Goal: Task Accomplishment & Management: Manage account settings

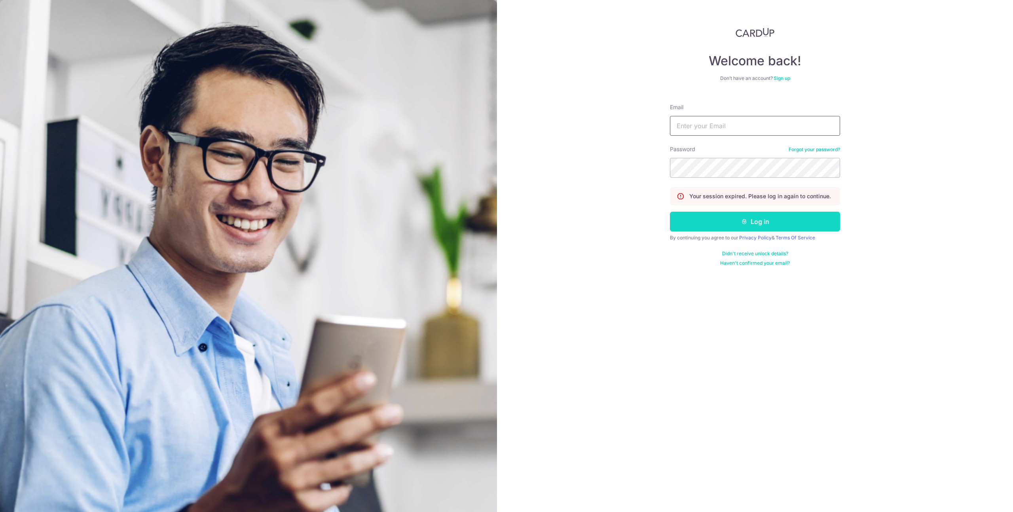
type input "[PERSON_NAME][EMAIL_ADDRESS][PERSON_NAME][DOMAIN_NAME]"
click at [716, 223] on button "Log in" at bounding box center [755, 222] width 170 height 20
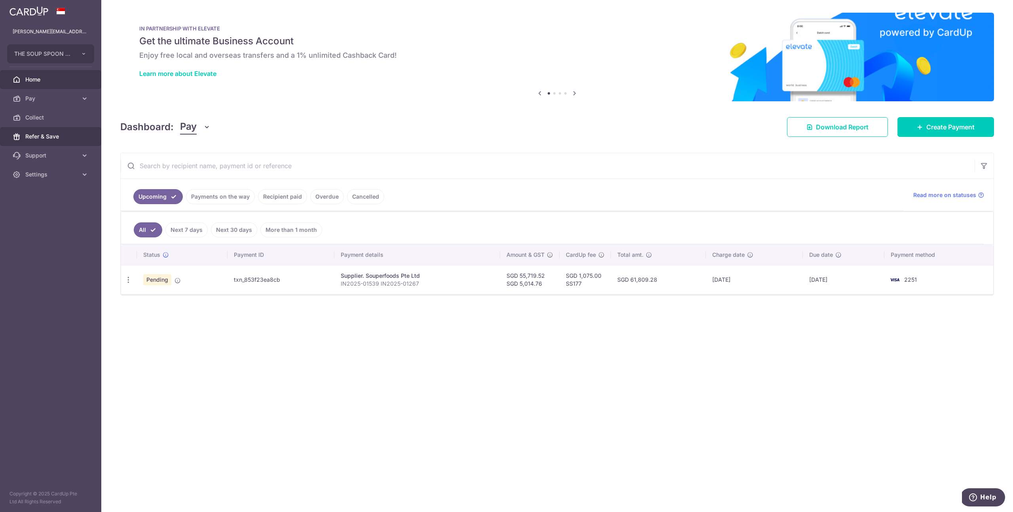
click at [45, 139] on span "Refer & Save" at bounding box center [51, 137] width 52 height 8
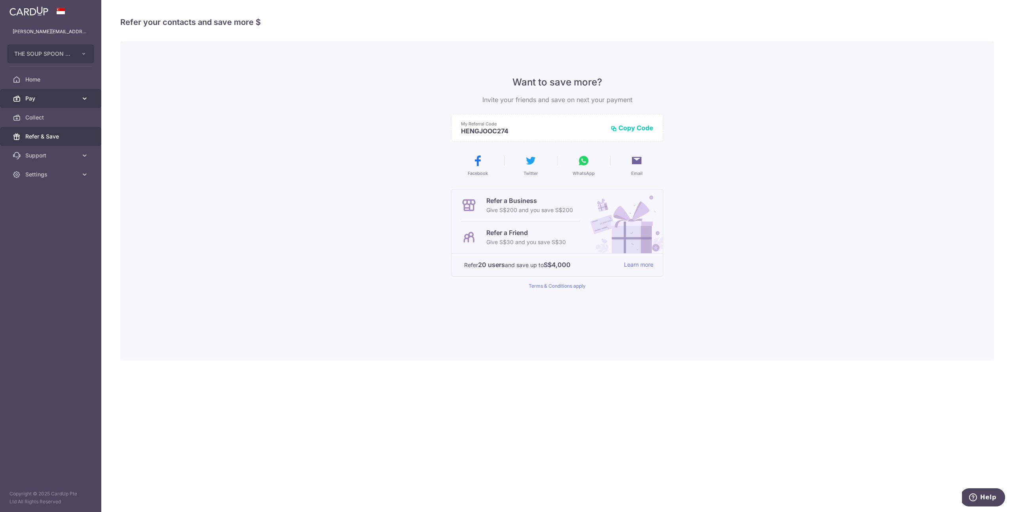
click at [40, 104] on link "Pay" at bounding box center [50, 98] width 101 height 19
click at [41, 118] on span "Payments" at bounding box center [51, 118] width 52 height 8
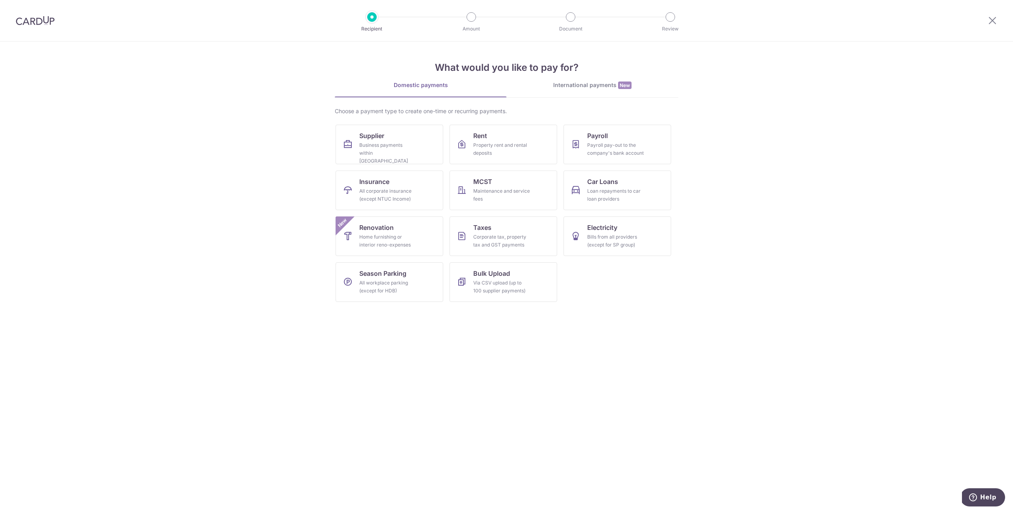
click at [31, 18] on img at bounding box center [35, 21] width 39 height 10
